Goal: Find specific page/section: Find specific page/section

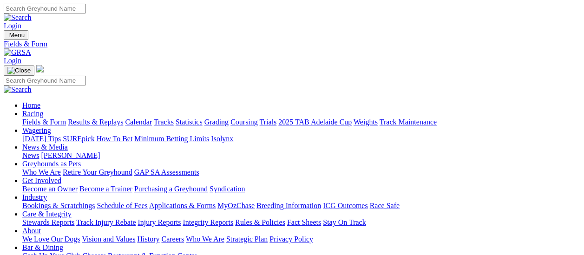
click at [258, 118] on link "Coursing" at bounding box center [243, 122] width 27 height 8
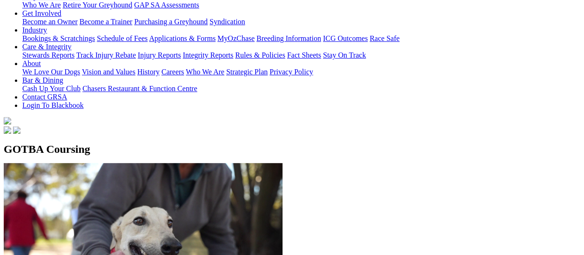
scroll to position [139, 0]
